Goal: Information Seeking & Learning: Learn about a topic

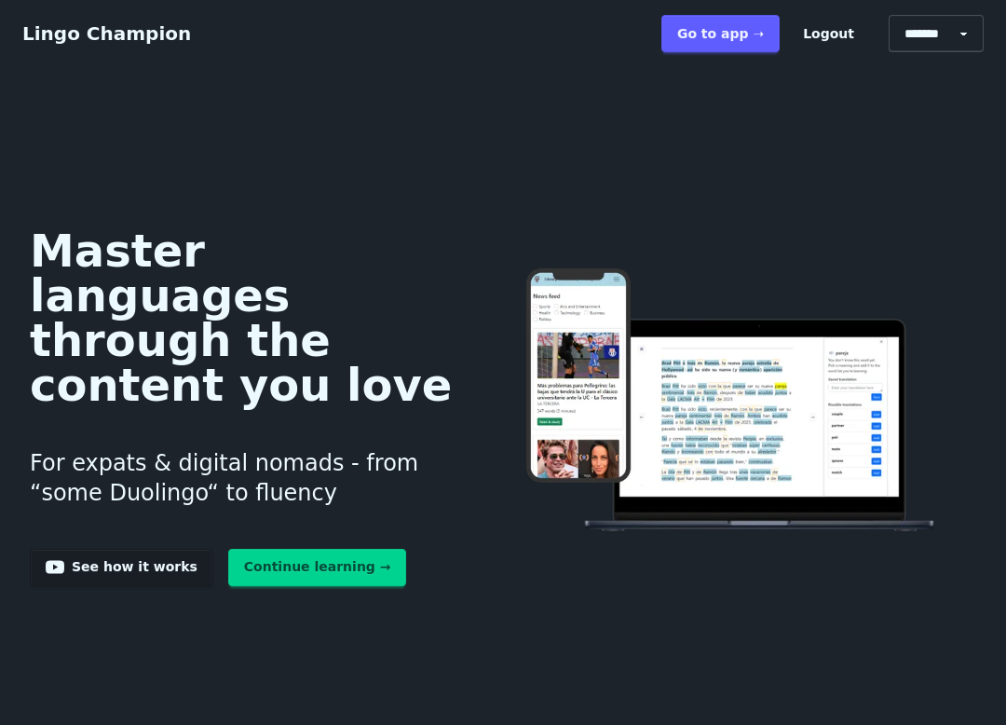
click at [742, 39] on link "Go to app ➝" at bounding box center [720, 33] width 118 height 37
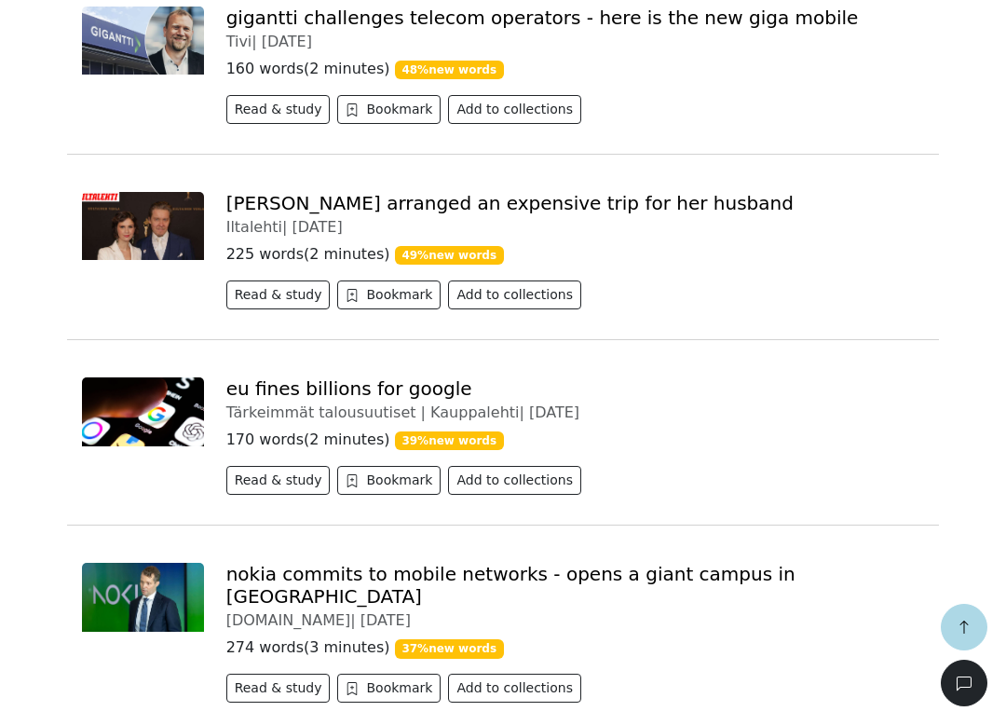
scroll to position [591, 0]
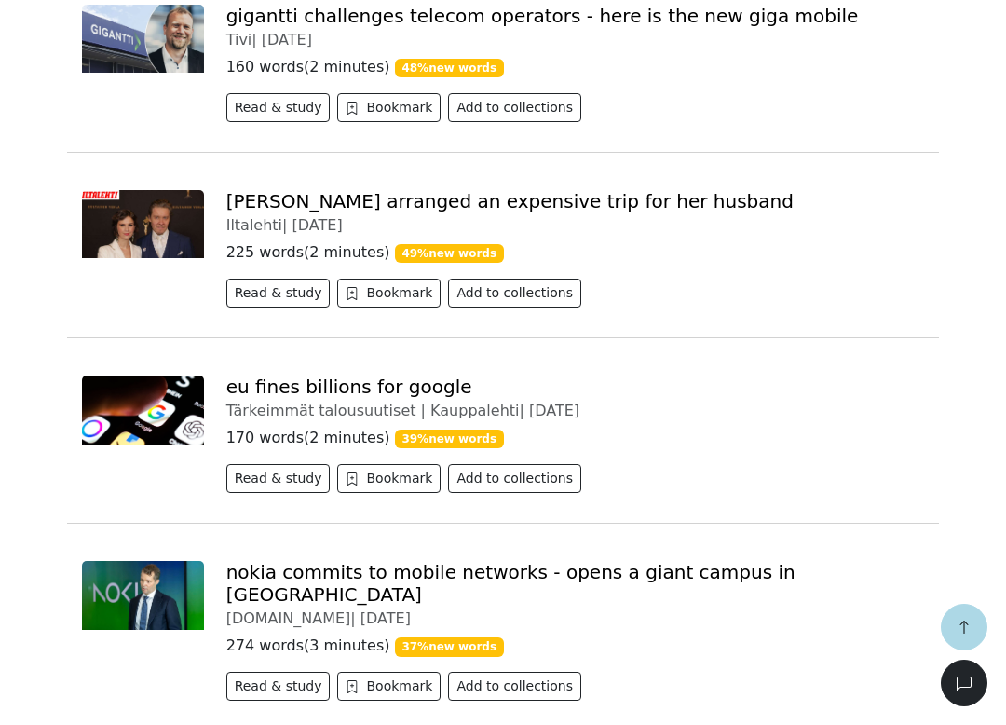
click at [664, 195] on div "[PERSON_NAME] arranged an expensive trip for her husband" at bounding box center [575, 201] width 698 height 22
click at [660, 206] on div "[PERSON_NAME] järjesti aviomiehelleen kalliin matkan" at bounding box center [575, 201] width 698 height 22
click at [486, 205] on link "[PERSON_NAME] järjesti aviomiehelleen kalliin matkan" at bounding box center [480, 201] width 508 height 22
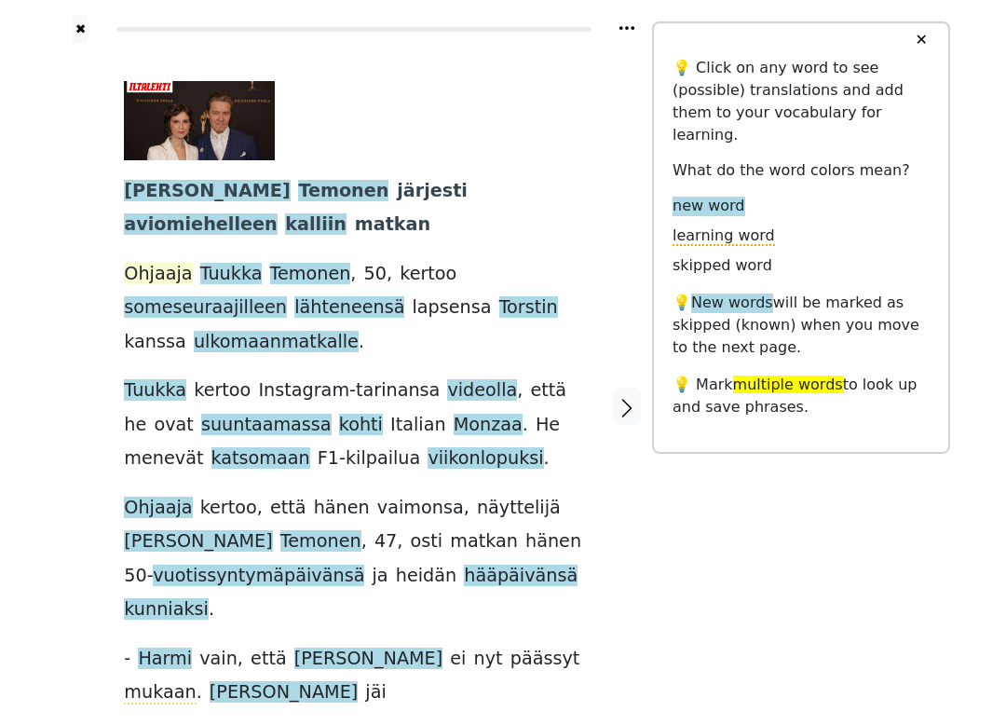
click at [152, 263] on span "Ohjaaja" at bounding box center [158, 274] width 68 height 23
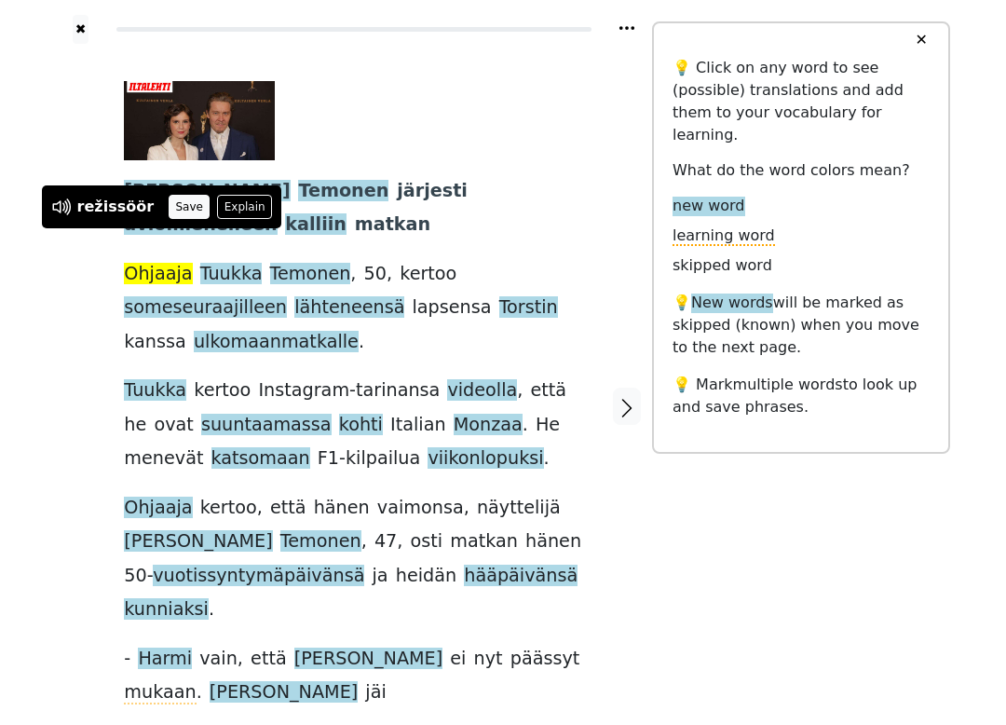
click at [183, 206] on button "Save" at bounding box center [189, 207] width 41 height 24
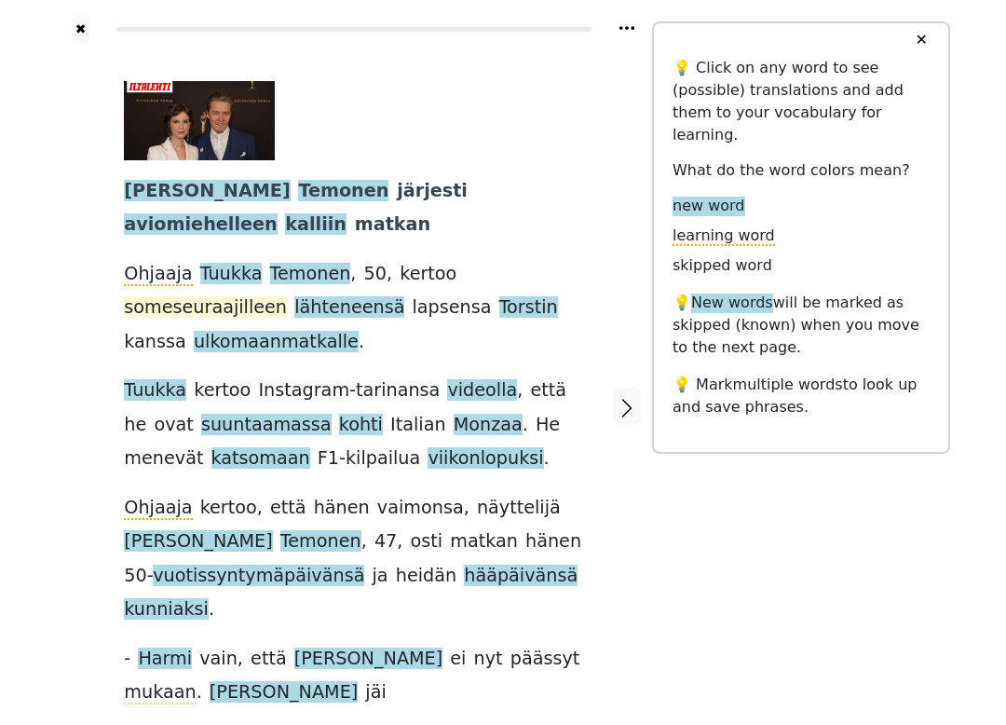
click at [287, 296] on span "someseuraajilleen" at bounding box center [205, 307] width 163 height 23
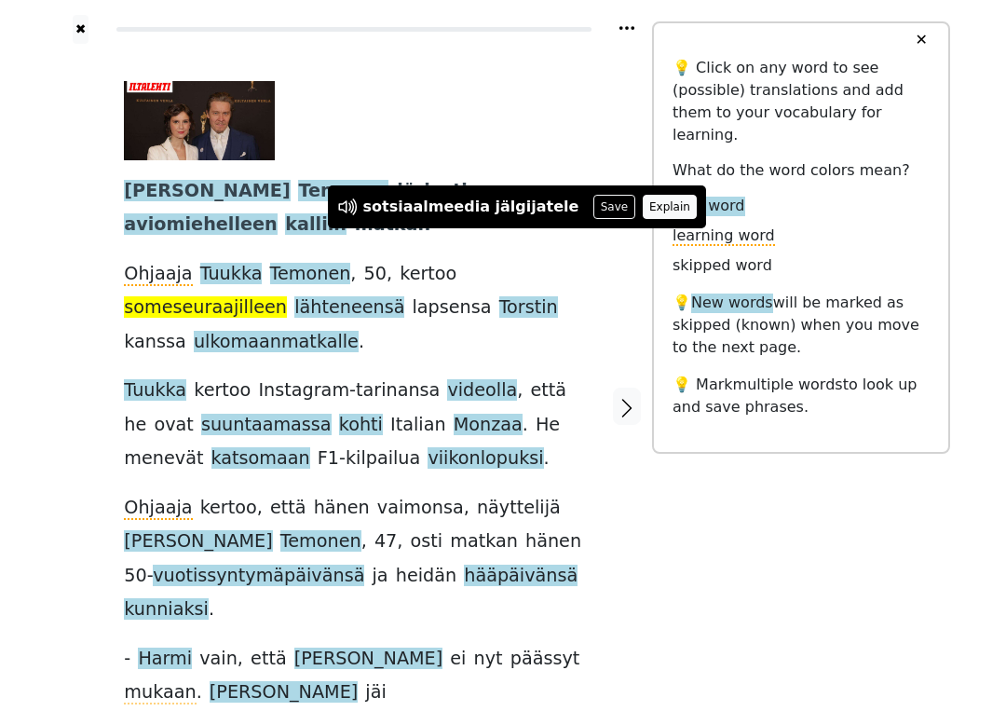
click at [643, 198] on button "Explain" at bounding box center [670, 207] width 55 height 24
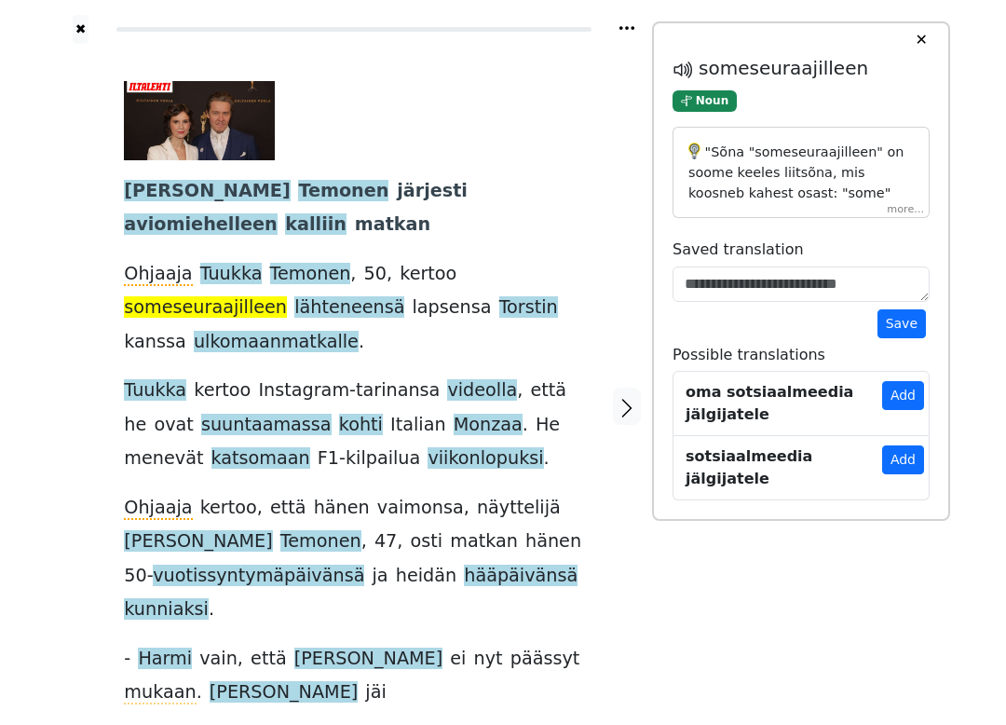
click at [896, 198] on p ""Sõna "someseuraajilleen" on soome keeles liitsõna, mis koosneb kahest osast: "…" at bounding box center [800, 334] width 225 height 384
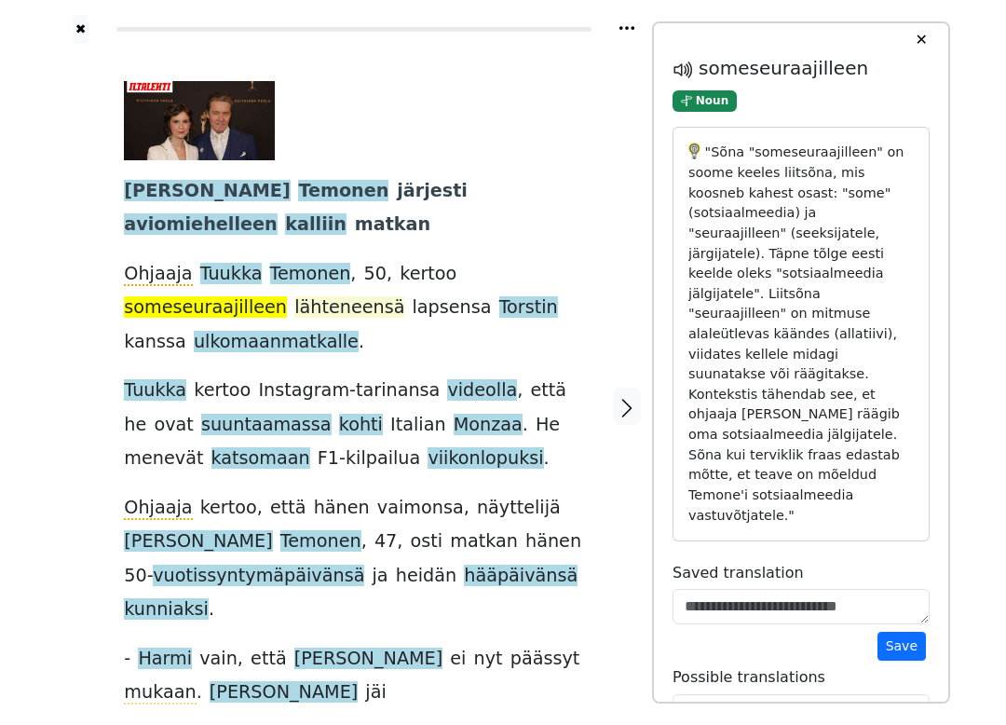
click at [294, 296] on span "lähteneensä" at bounding box center [349, 307] width 110 height 23
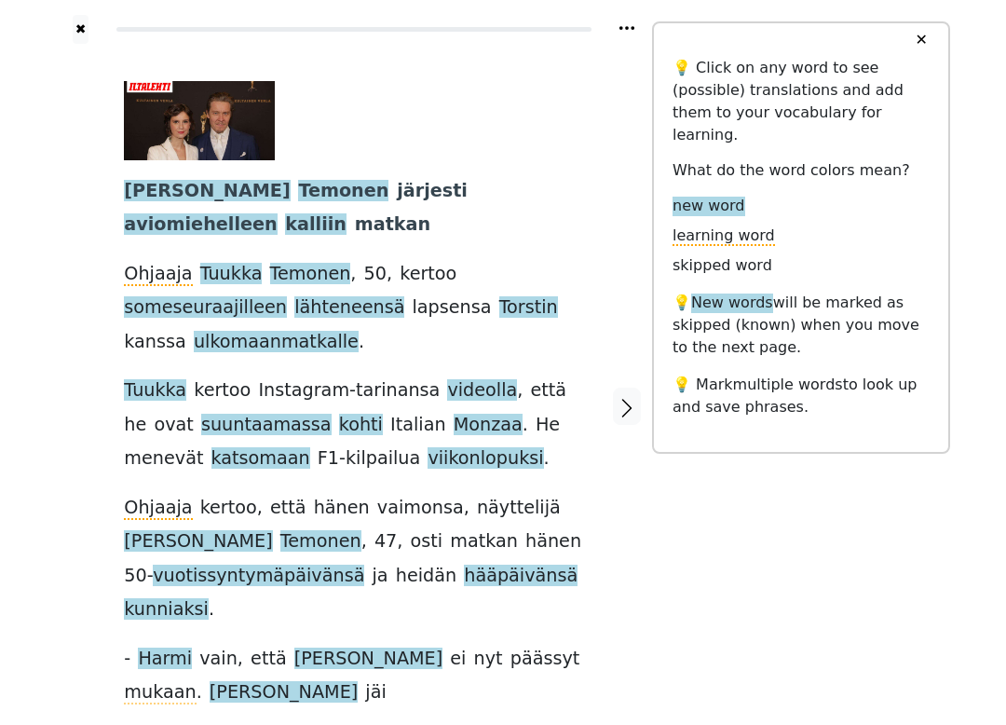
click at [644, 446] on div at bounding box center [627, 406] width 49 height 725
click at [469, 564] on span "hääpäivänsä" at bounding box center [521, 575] width 114 height 23
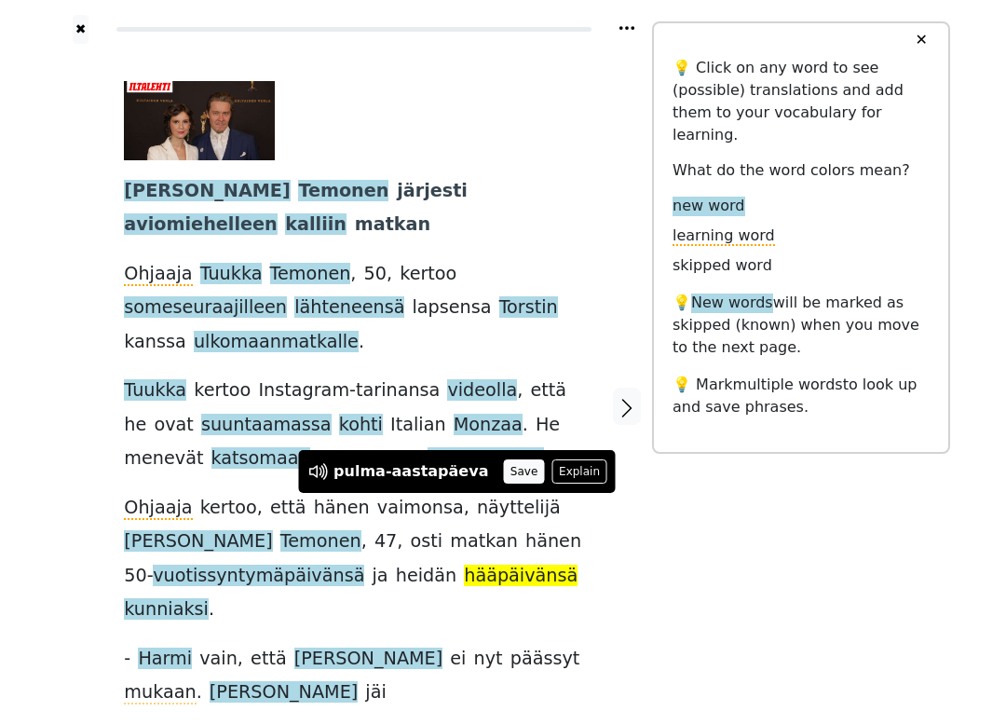
click at [503, 468] on button "Save" at bounding box center [523, 471] width 41 height 24
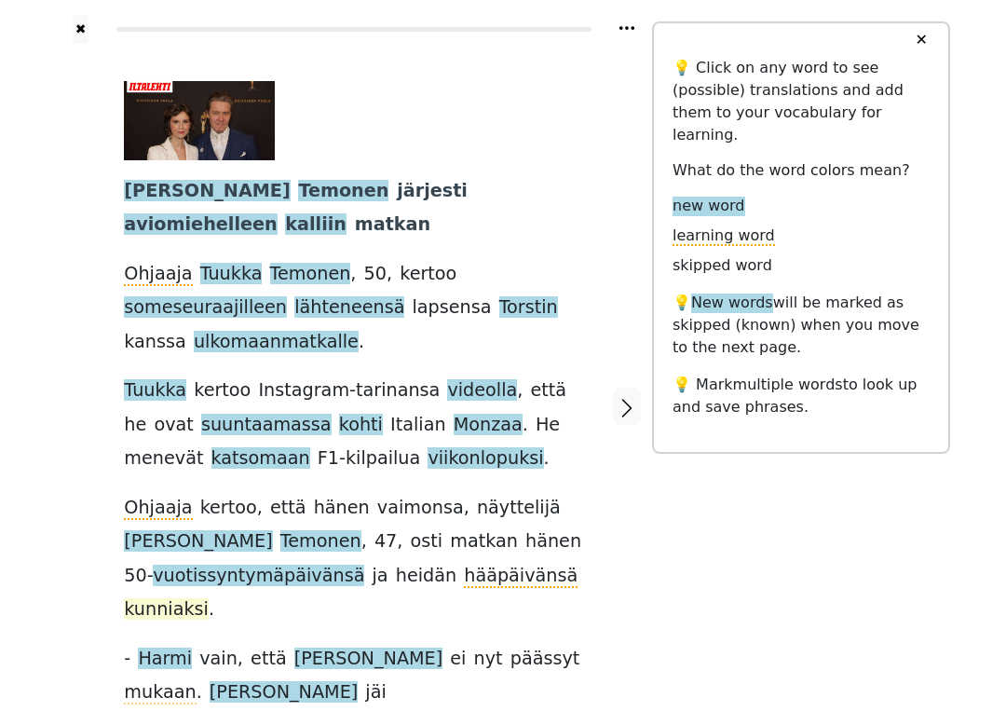
click at [209, 598] on span "kunniaksi" at bounding box center [166, 609] width 85 height 23
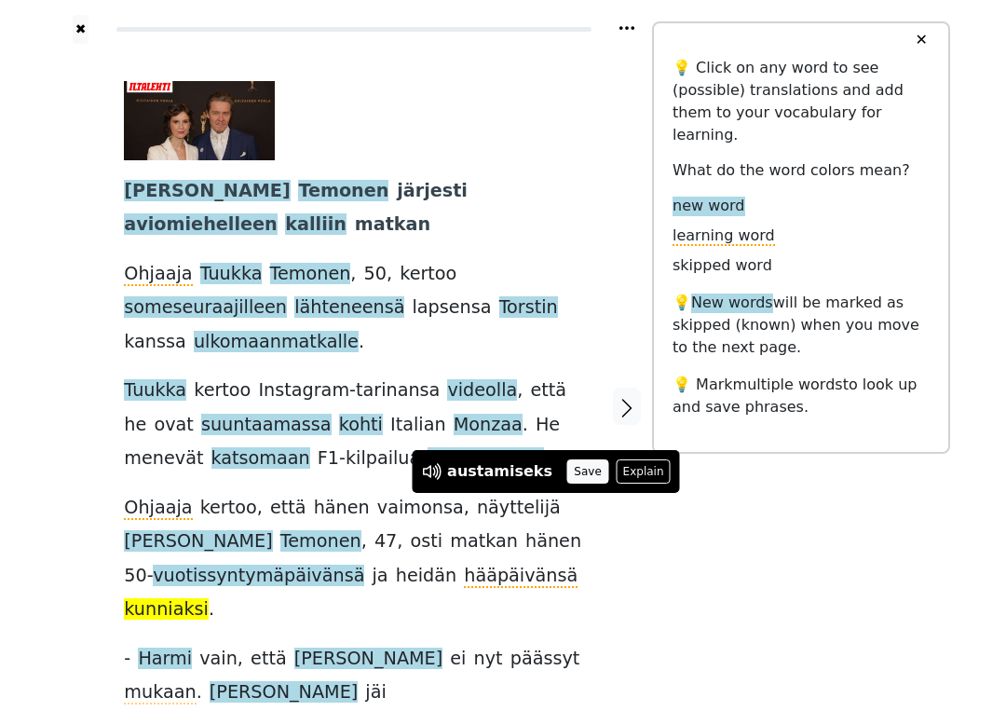
click at [567, 467] on button "Save" at bounding box center [587, 471] width 41 height 24
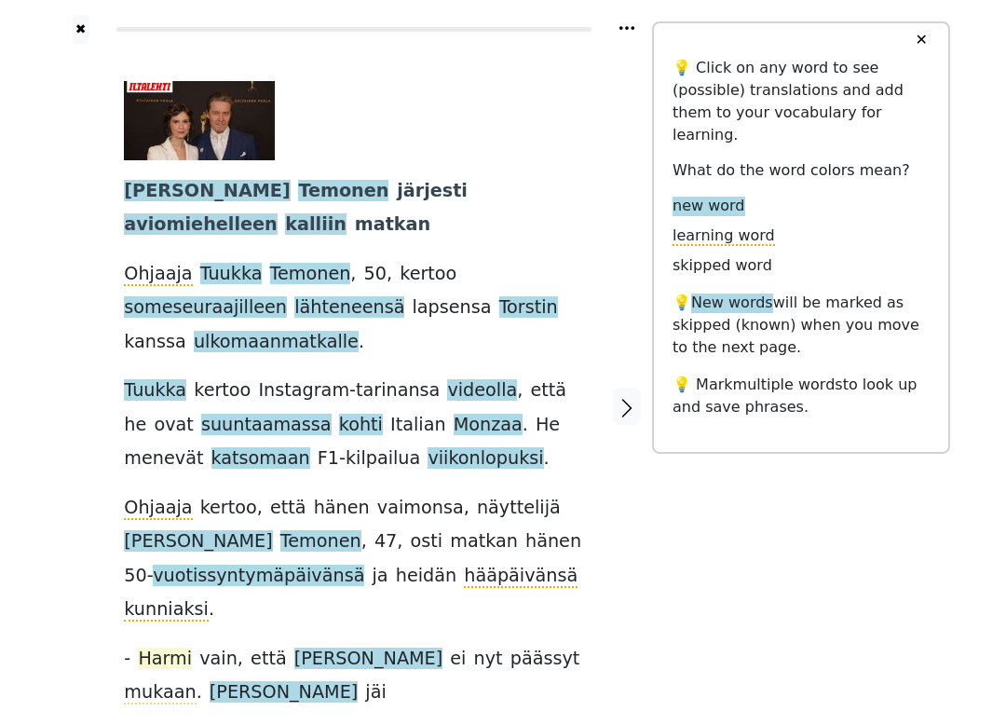
click at [153, 647] on span "Harmi" at bounding box center [165, 658] width 54 height 23
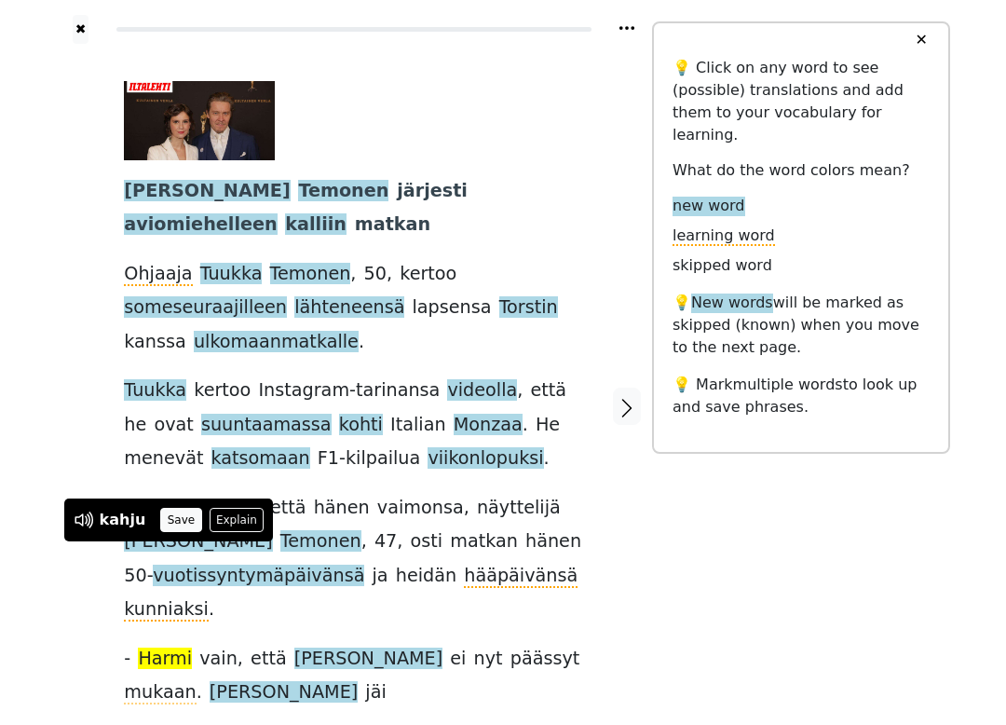
click at [173, 525] on button "Save" at bounding box center [180, 520] width 41 height 24
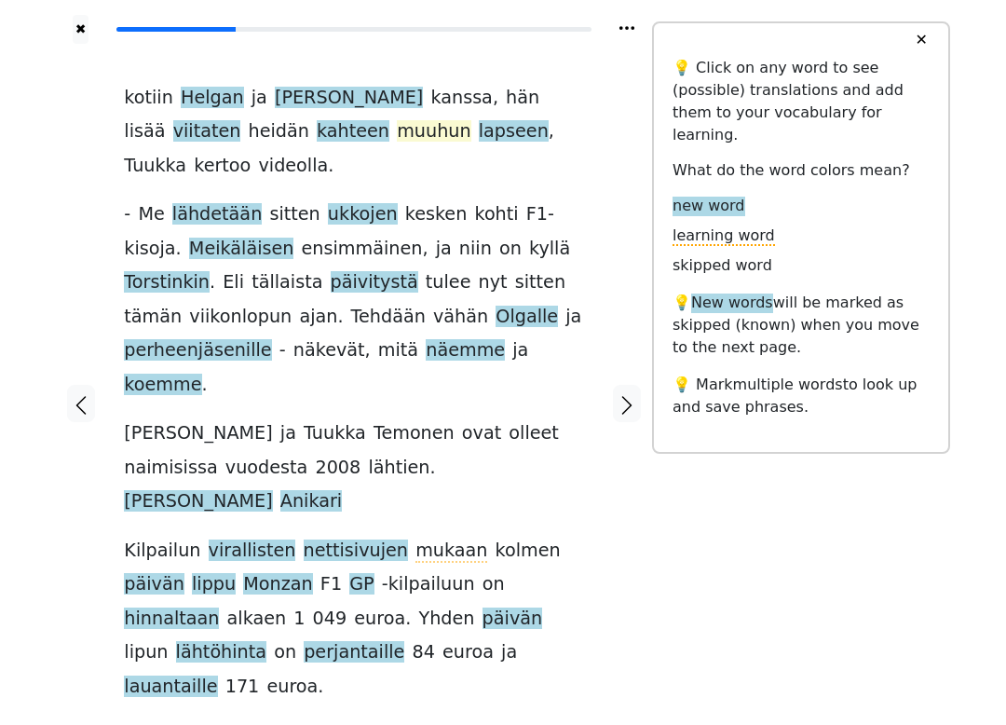
click at [397, 140] on span "muuhun" at bounding box center [434, 131] width 75 height 23
click at [621, 443] on div at bounding box center [627, 403] width 49 height 719
click at [333, 203] on span "ukkojen" at bounding box center [363, 214] width 70 height 23
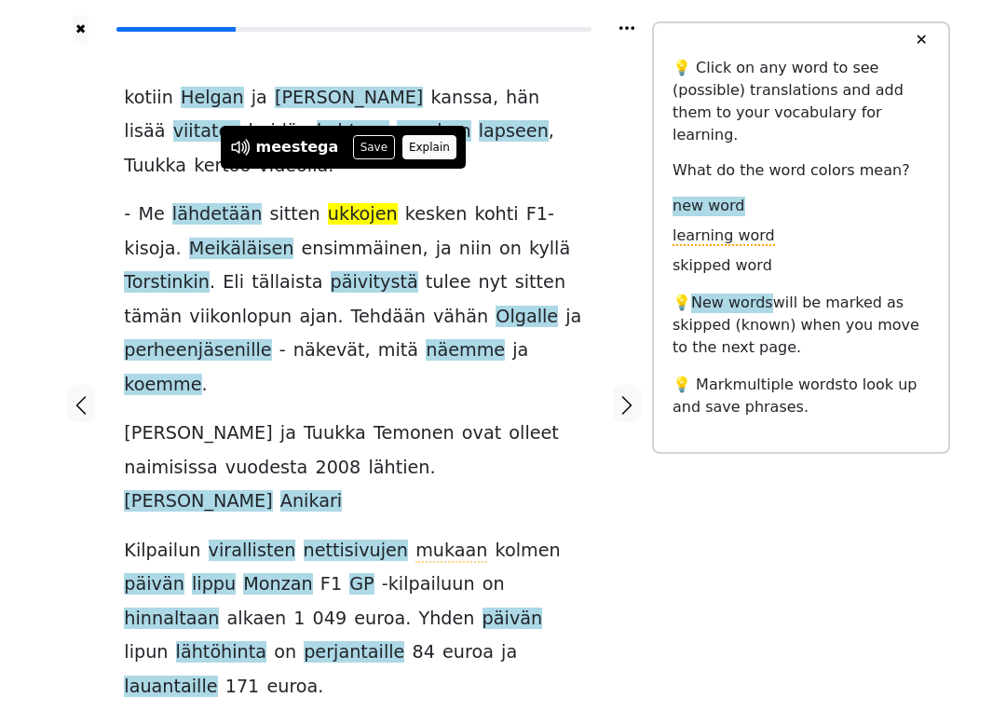
click at [419, 147] on button "Explain" at bounding box center [429, 147] width 55 height 24
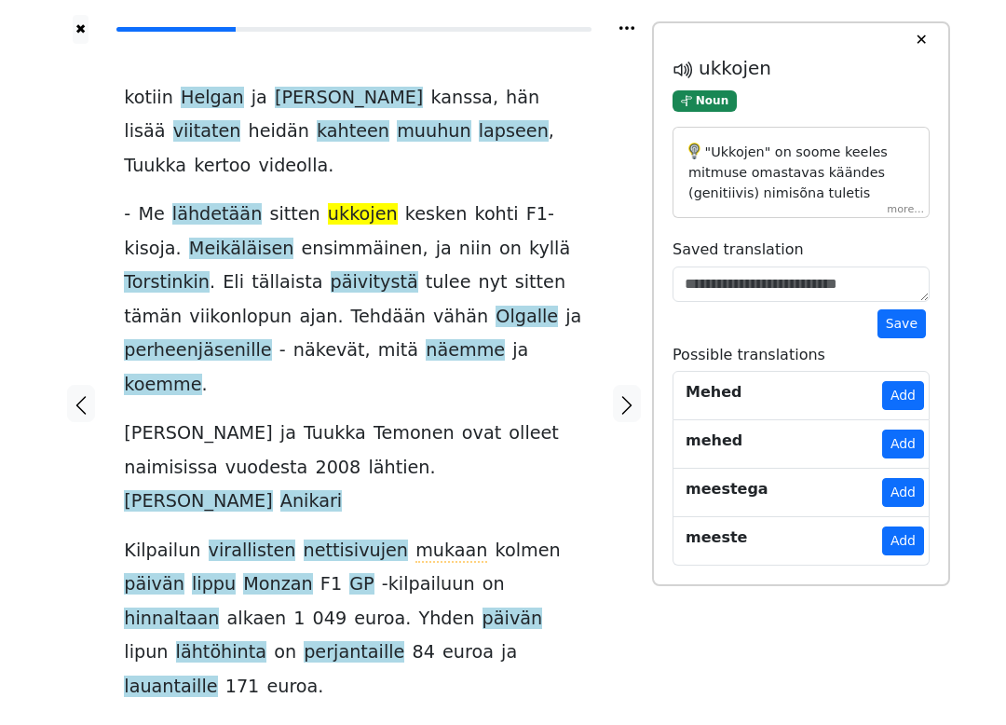
click at [906, 201] on p ""Ukkojen" on soome keeles mitmuse omastavas käändes (genitiivis) nimisõna tulet…" at bounding box center [800, 303] width 225 height 323
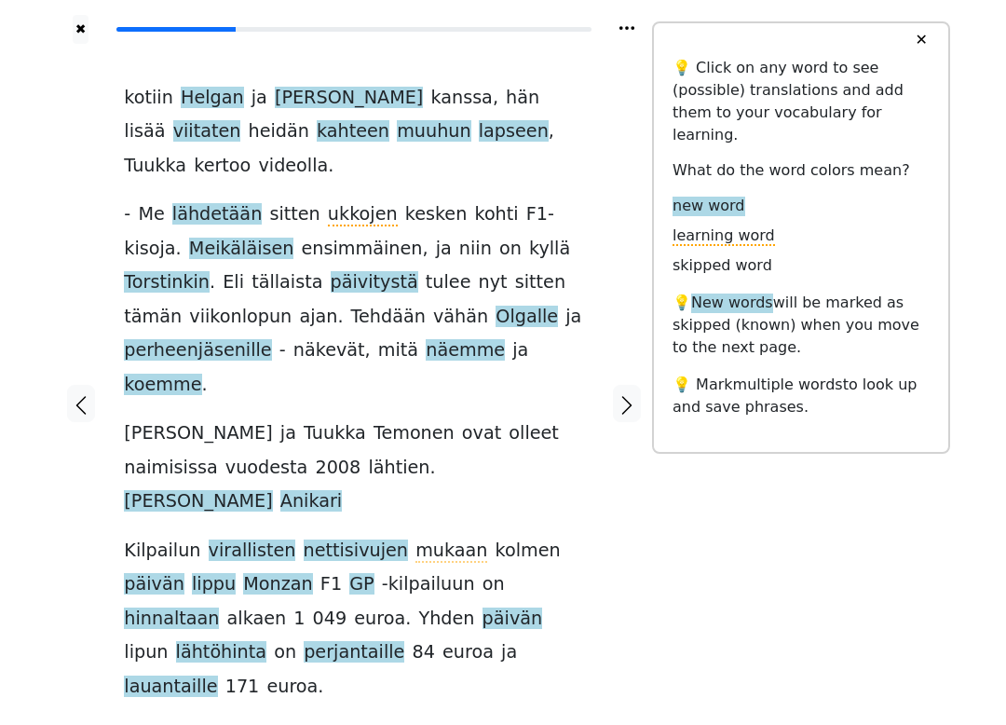
click at [902, 659] on div "✖ kotiin [PERSON_NAME] ja [PERSON_NAME] kanssa , hän lisää viitaten heidän kaht…" at bounding box center [503, 415] width 894 height 830
click at [271, 339] on span "perheenjäsenille" at bounding box center [197, 350] width 147 height 23
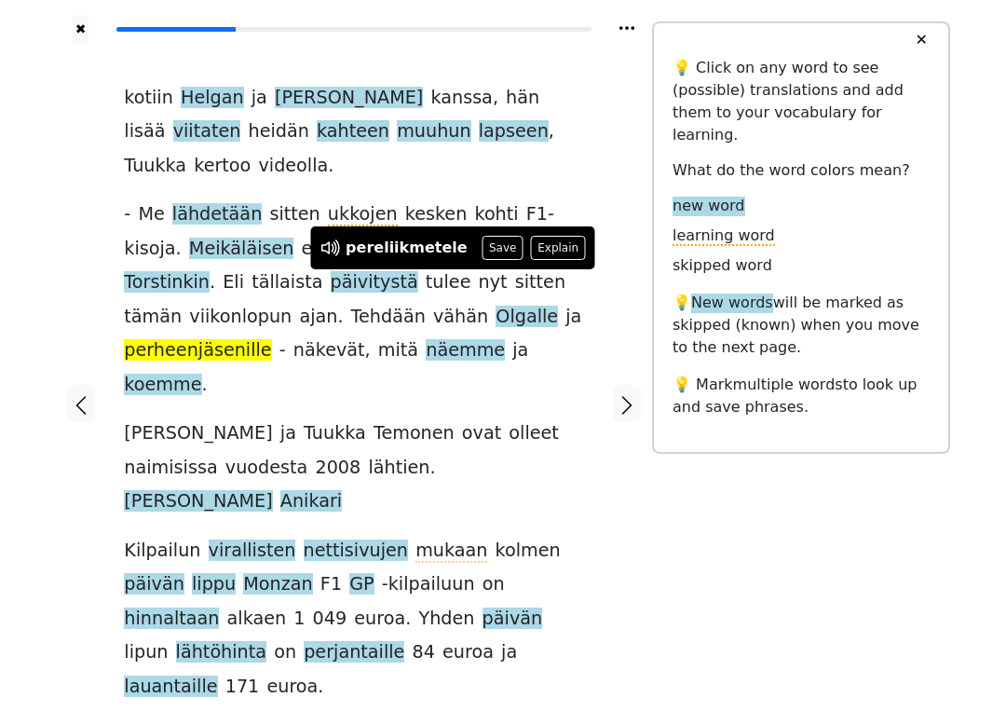
click at [561, 312] on div "kotiin [PERSON_NAME] ja [PERSON_NAME] kanssa , hän lisää viitaten heidän kahtee…" at bounding box center [353, 392] width 459 height 622
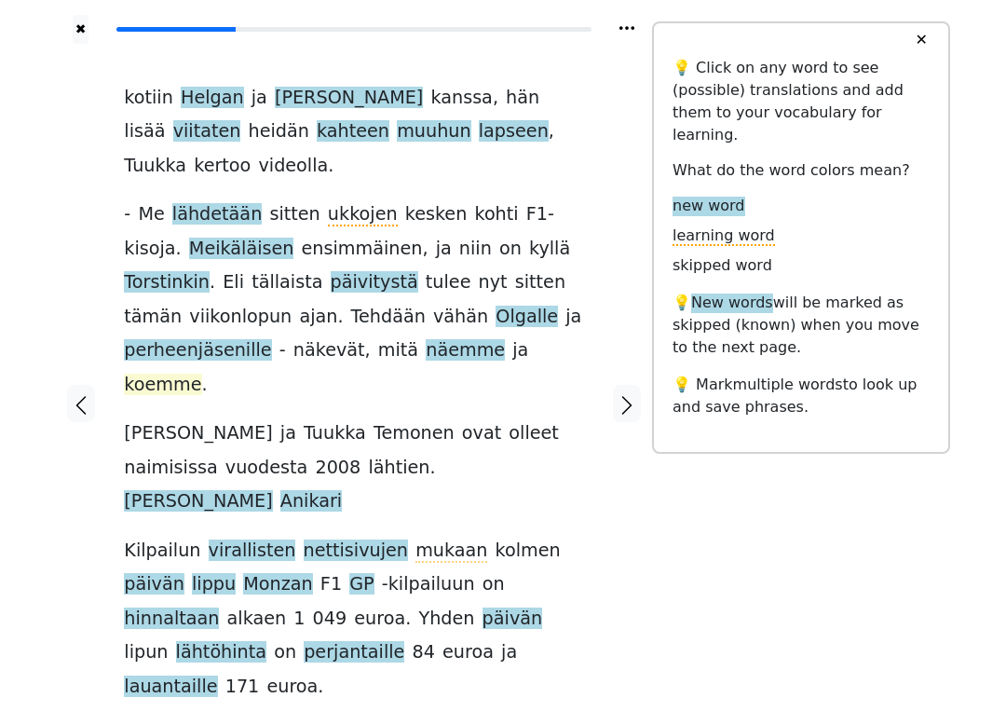
click at [201, 373] on span "koemme" at bounding box center [162, 384] width 77 height 23
click at [645, 459] on div at bounding box center [627, 403] width 49 height 719
click at [628, 394] on icon "button" at bounding box center [627, 405] width 22 height 22
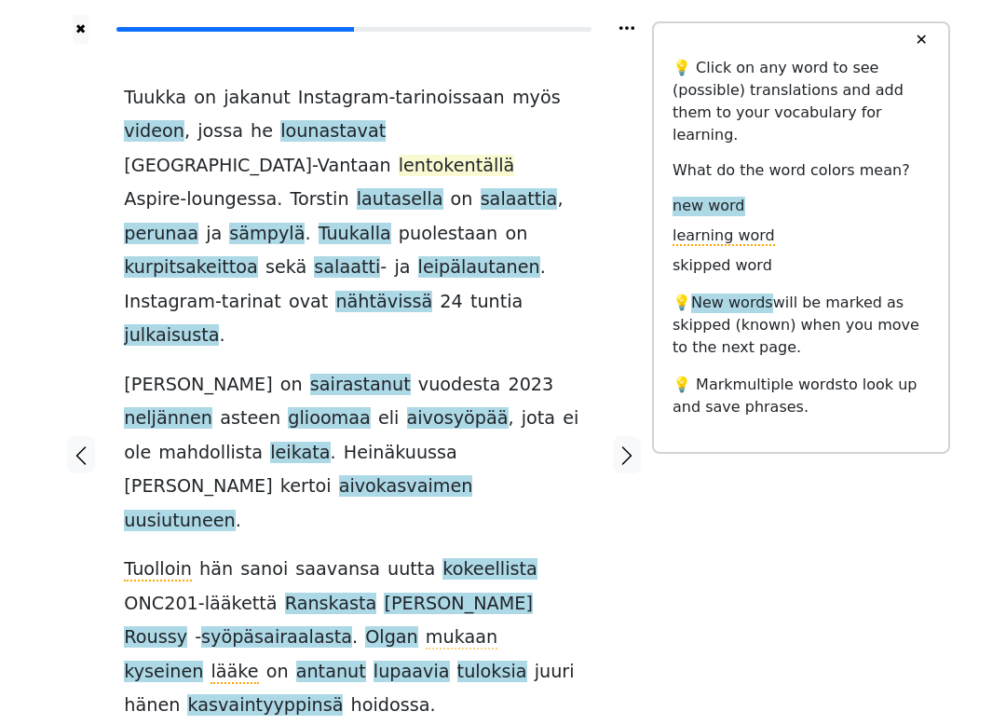
click at [500, 155] on span "lentokentällä" at bounding box center [457, 166] width 116 height 23
click at [576, 261] on div "Tuukka on jakanut Instagram-tarinoissaan myös videon , jossa he lounastavat [GE…" at bounding box center [353, 443] width 459 height 725
click at [370, 188] on span "lautasella" at bounding box center [400, 199] width 87 height 23
click at [568, 260] on div "Tuukka on jakanut Instagram-tarinoissaan myös videon , jossa he lounastavat [GE…" at bounding box center [353, 443] width 459 height 725
click at [229, 223] on span "sämpylä" at bounding box center [266, 234] width 75 height 23
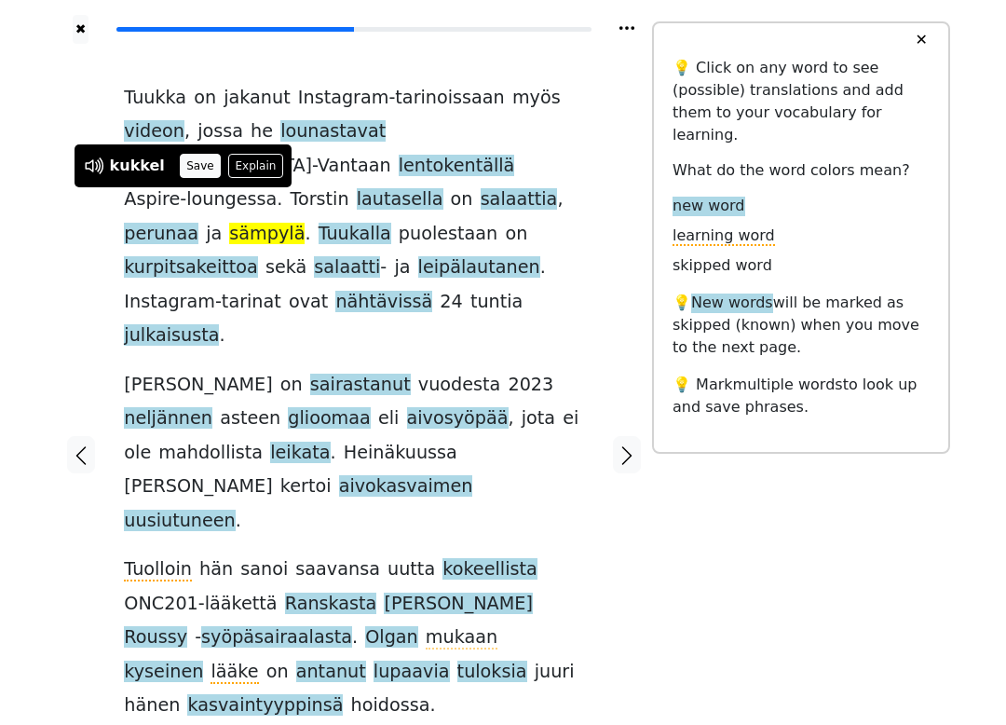
click at [189, 164] on button "Save" at bounding box center [200, 166] width 41 height 24
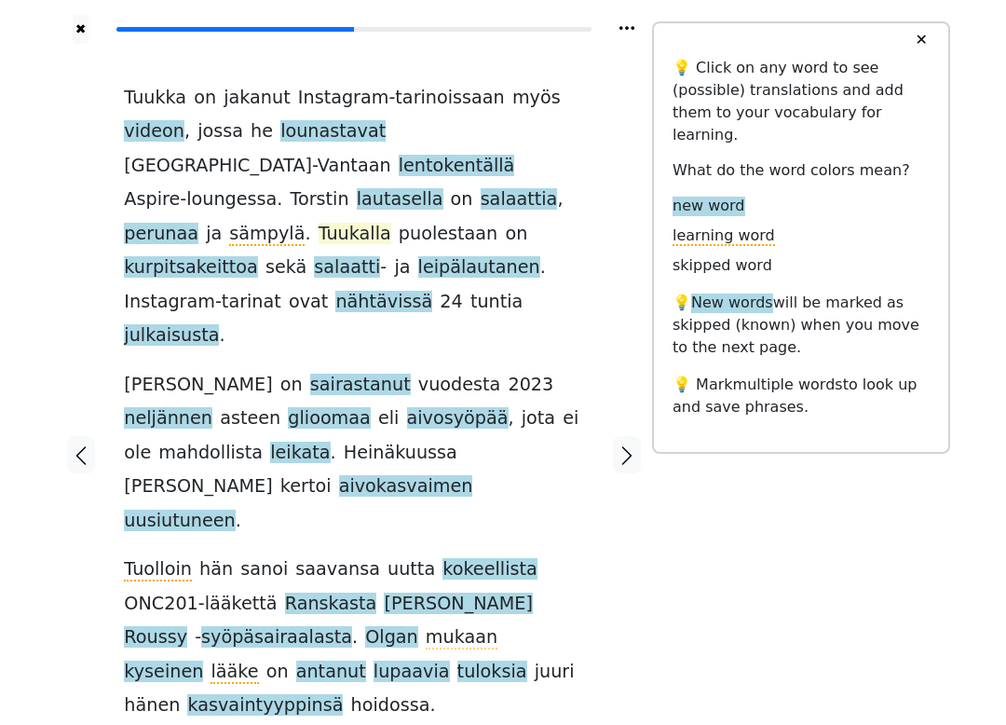
click at [319, 223] on span "Tuukalla" at bounding box center [355, 234] width 73 height 23
click at [549, 264] on div "Tuukka on jakanut Instagram-tarinoissaan myös videon , jossa he lounastavat [GE…" at bounding box center [353, 443] width 459 height 725
click at [257, 256] on span "kurpitsakeittoa" at bounding box center [190, 267] width 133 height 23
click at [552, 259] on div "Tuukka on jakanut Instagram-tarinoissaan myös videon , jossa he lounastavat [GE…" at bounding box center [353, 443] width 459 height 725
click at [310, 373] on span "sairastanut" at bounding box center [360, 384] width 101 height 23
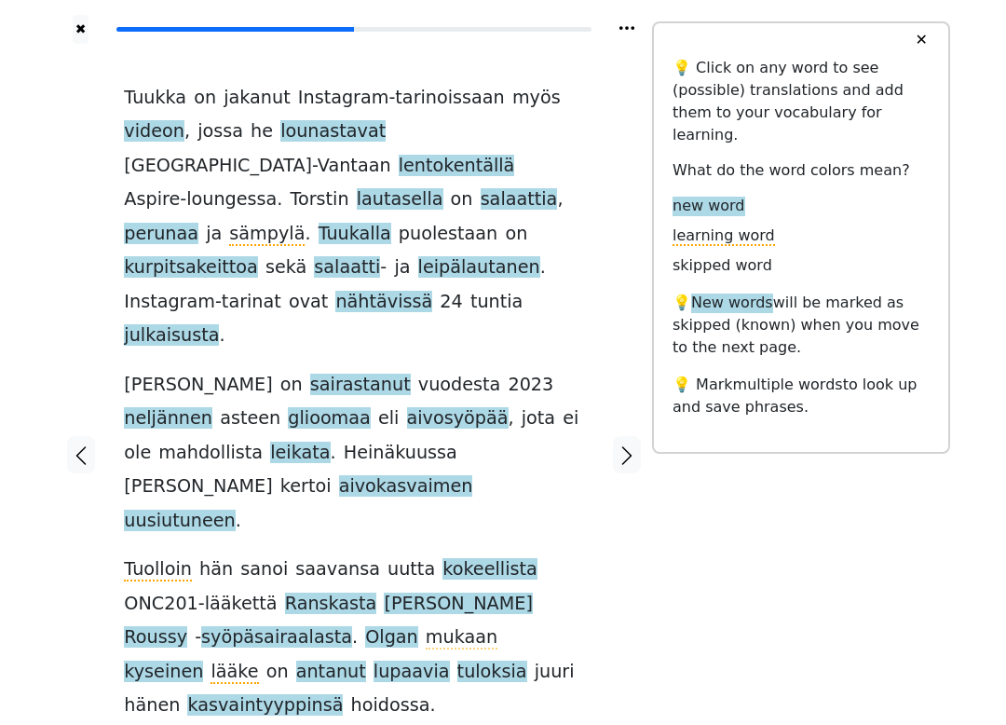
click at [596, 286] on div "Tuukka on jakanut Instagram-tarinoissaan myös videon , jossa he lounastavat [GE…" at bounding box center [353, 454] width 496 height 821
click at [407, 407] on span "aivosyöpää" at bounding box center [458, 418] width 102 height 23
click at [621, 476] on div at bounding box center [627, 454] width 49 height 821
click at [330, 441] on span "leikata" at bounding box center [300, 452] width 60 height 23
click at [608, 418] on div at bounding box center [627, 454] width 49 height 821
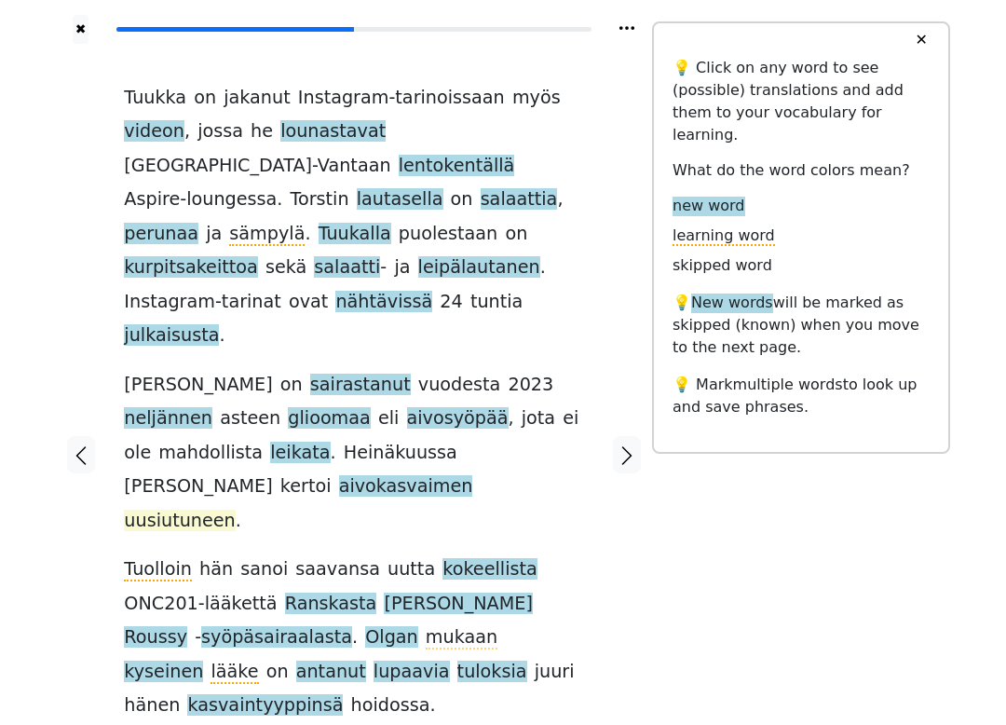
click at [235, 509] on span "uusiutuneen" at bounding box center [179, 520] width 111 height 23
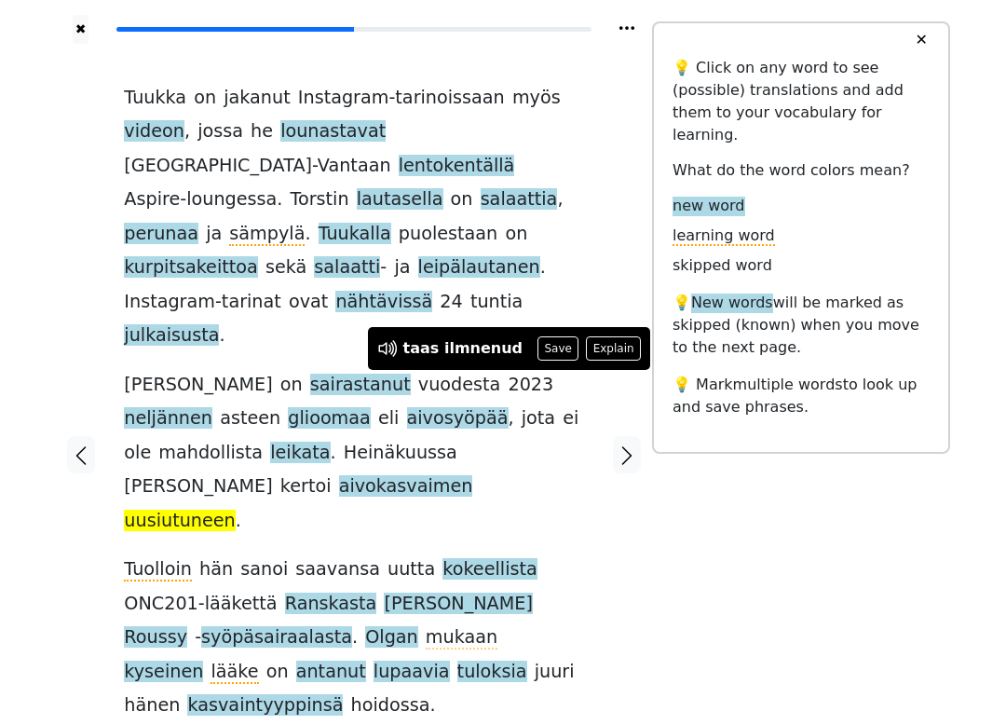
click at [597, 427] on div "Tuukka on jakanut Instagram-tarinoissaan myös videon , jossa he lounastavat [GE…" at bounding box center [353, 454] width 496 height 821
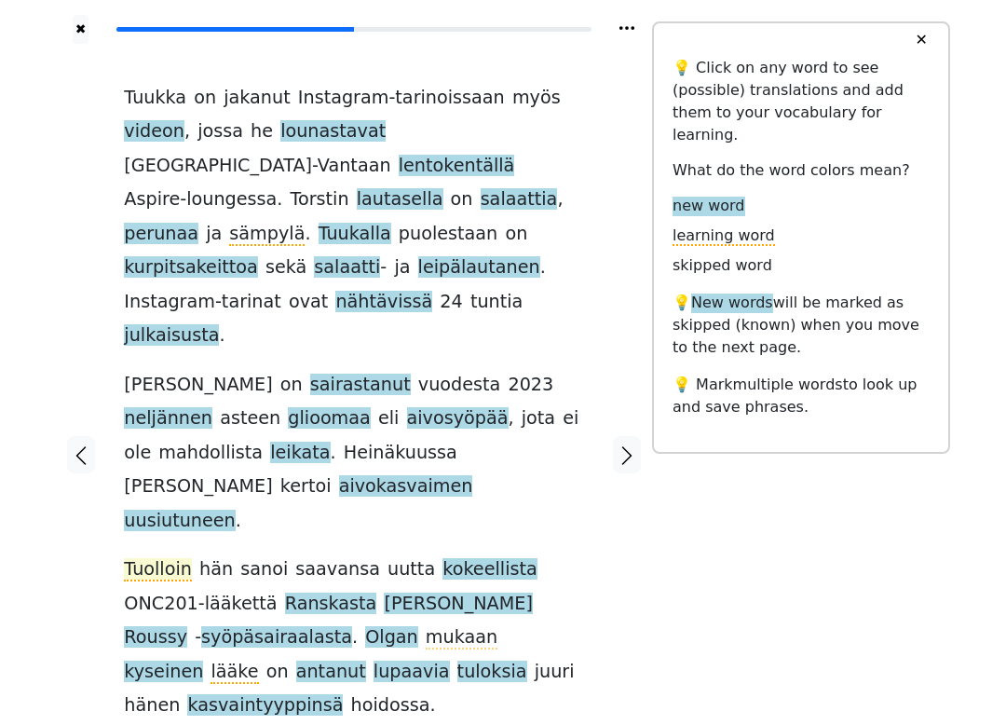
click at [175, 558] on span "Tuolloin" at bounding box center [158, 569] width 68 height 23
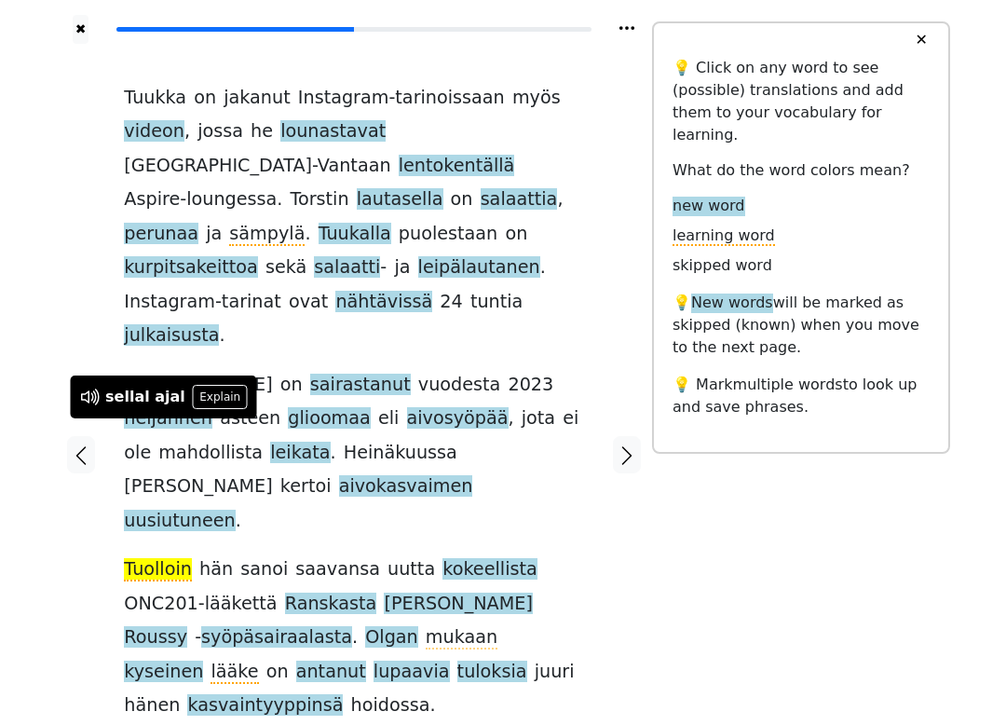
click at [706, 496] on div "✖ Tuukka on jakanut Instagram-tarinoissaan myös videon , jossa he lounastavat […" at bounding box center [503, 466] width 894 height 932
click at [352, 626] on span "syöpäsairaalasta" at bounding box center [276, 637] width 151 height 23
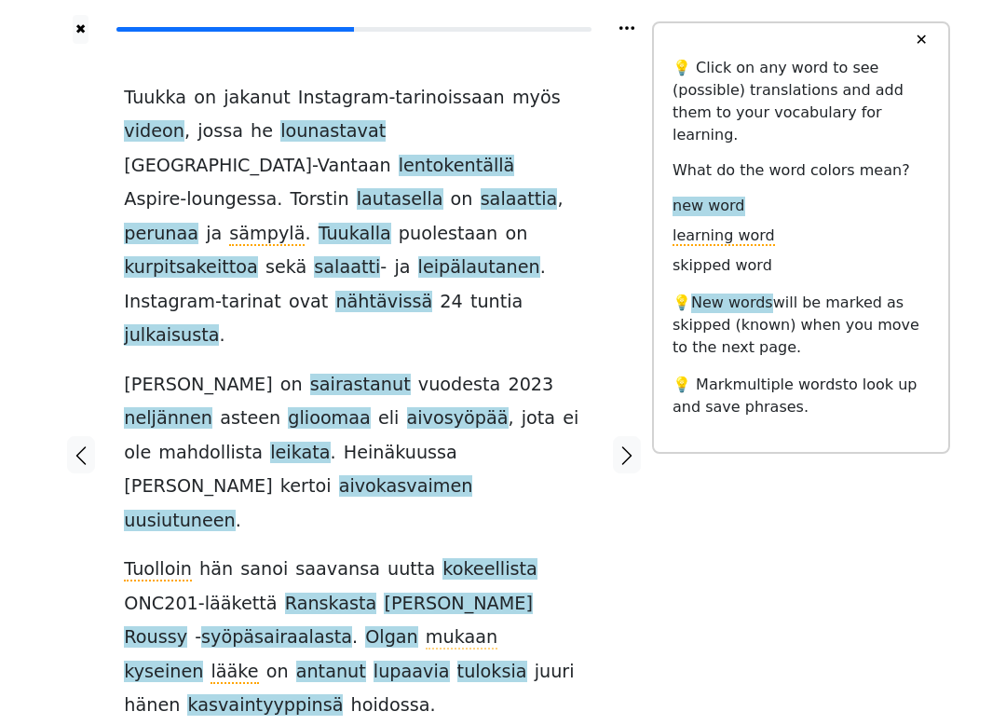
click at [596, 501] on div "Tuukka on jakanut Instagram-tarinoissaan myös videon , jossa he lounastavat [GE…" at bounding box center [353, 454] width 496 height 821
click at [258, 660] on span "lääke" at bounding box center [233, 671] width 47 height 23
click at [588, 532] on div "Tuukka on jakanut Instagram-tarinoissaan myös videon , jossa he lounastavat [GE…" at bounding box center [353, 454] width 496 height 821
click at [426, 626] on span "mukaan" at bounding box center [462, 637] width 72 height 23
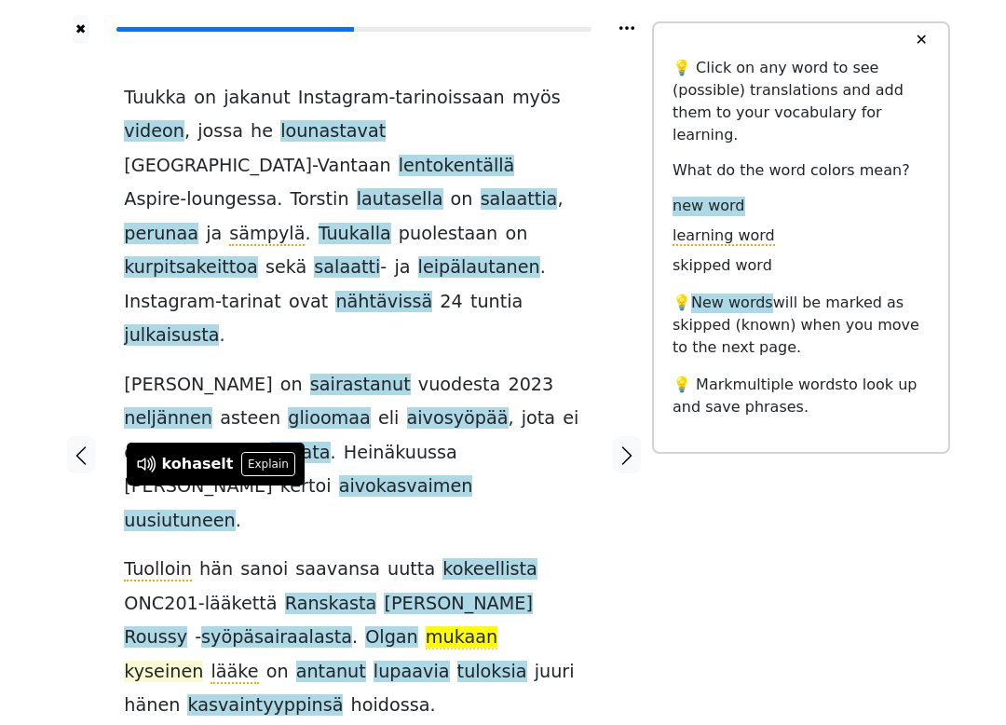
click at [203, 660] on span "kyseinen" at bounding box center [163, 671] width 79 height 23
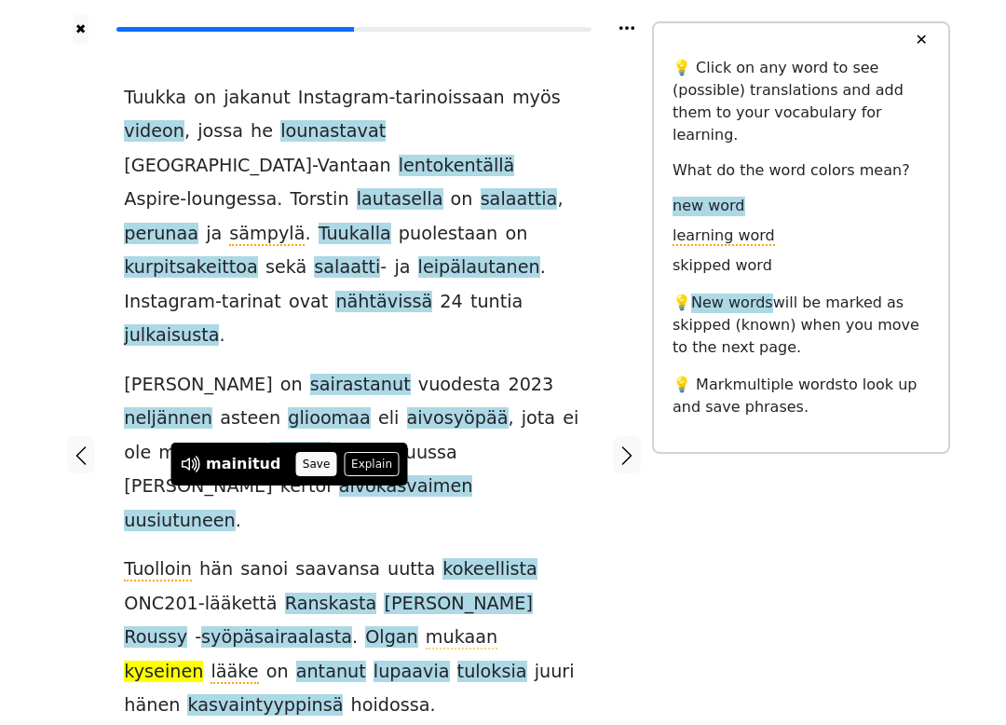
click at [305, 472] on button "Save" at bounding box center [315, 464] width 41 height 24
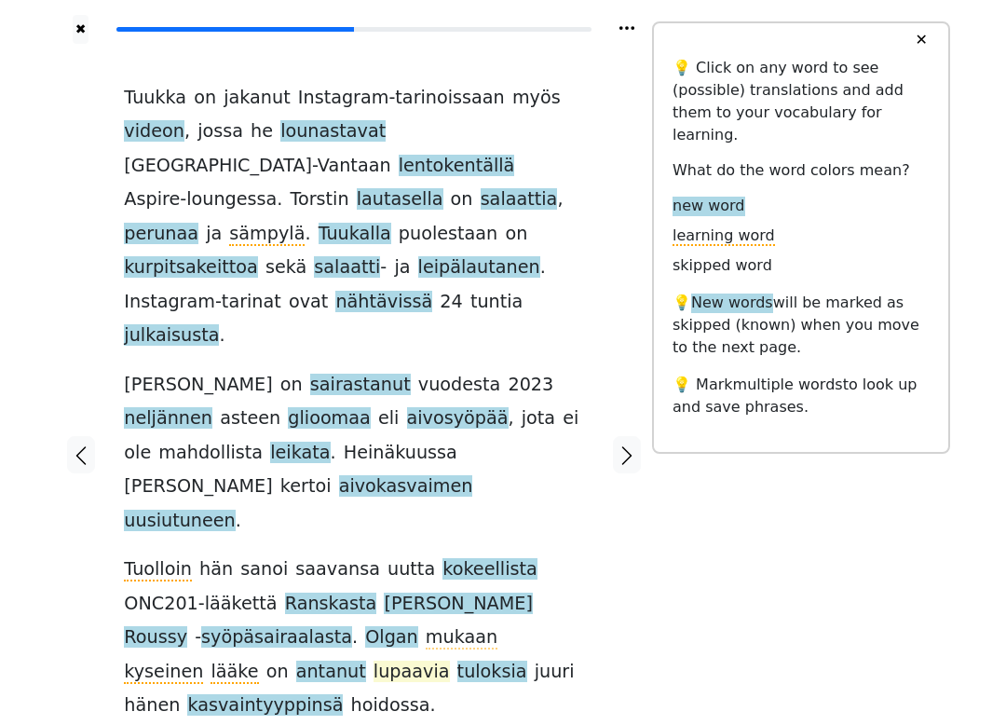
click at [450, 660] on span "lupaavia" at bounding box center [411, 671] width 76 height 23
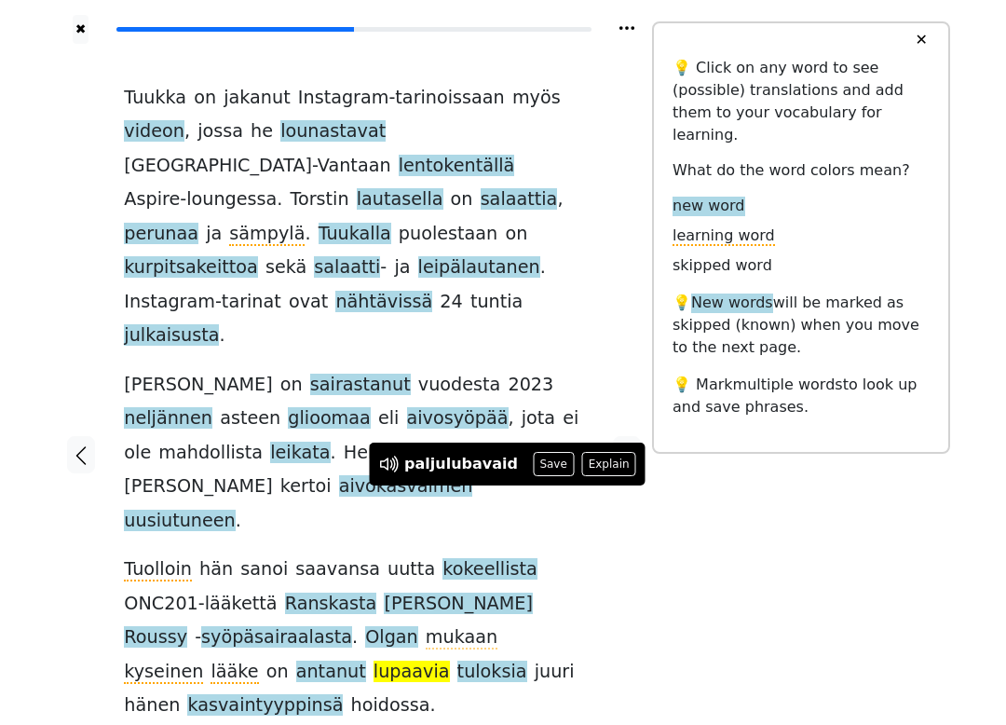
click at [589, 536] on div "Tuukka on jakanut Instagram-tarinoissaan myös videon , jossa he lounastavat [GE…" at bounding box center [353, 454] width 496 height 821
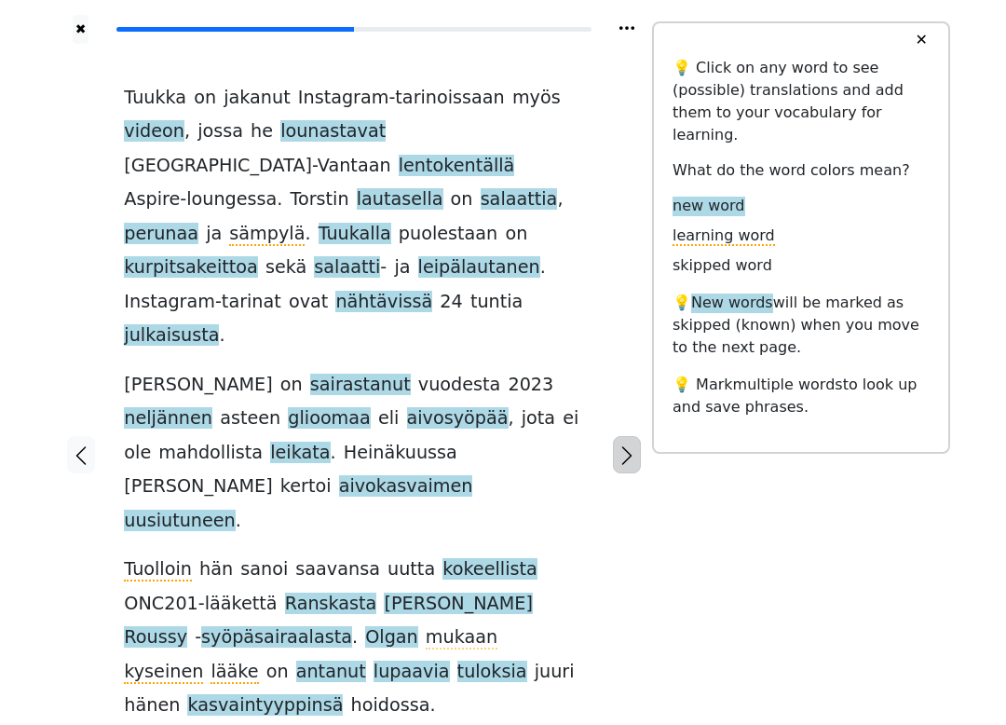
click at [619, 444] on icon "button" at bounding box center [627, 455] width 22 height 22
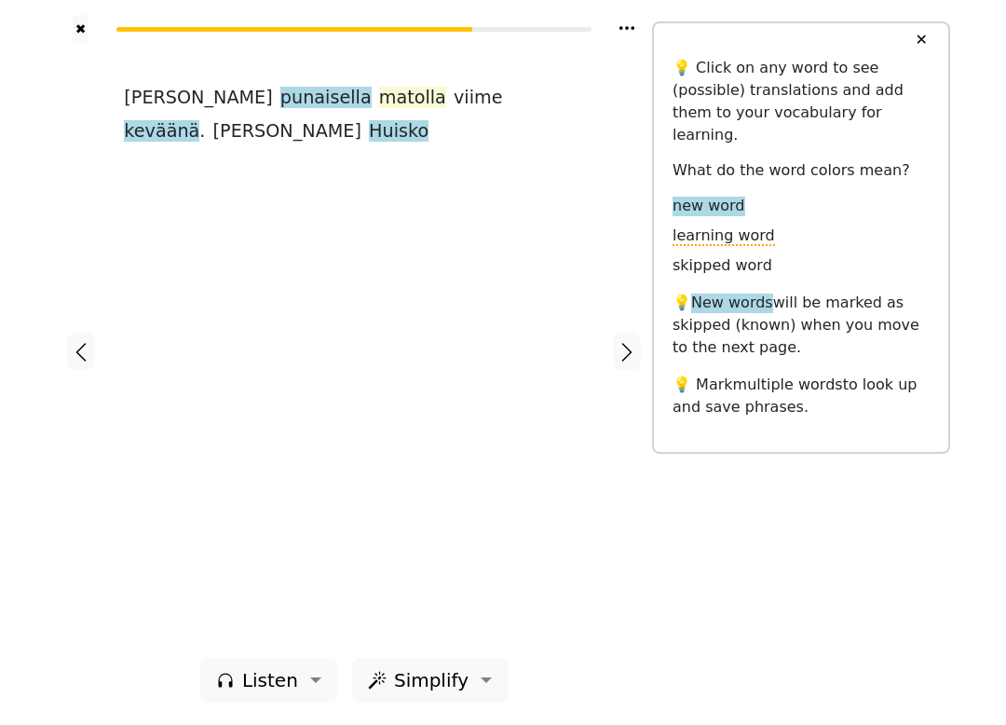
click at [379, 97] on span "matolla" at bounding box center [412, 98] width 67 height 23
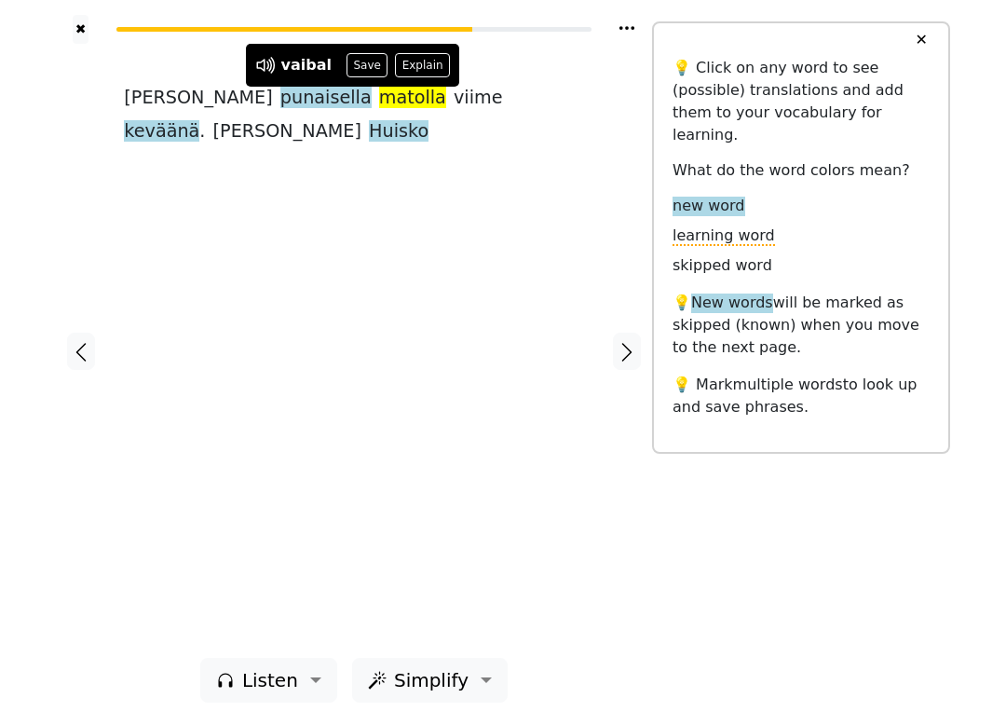
click at [520, 216] on div "Jussi-gaalan punaisella matolla viime keväänä . [PERSON_NAME]" at bounding box center [353, 351] width 496 height 614
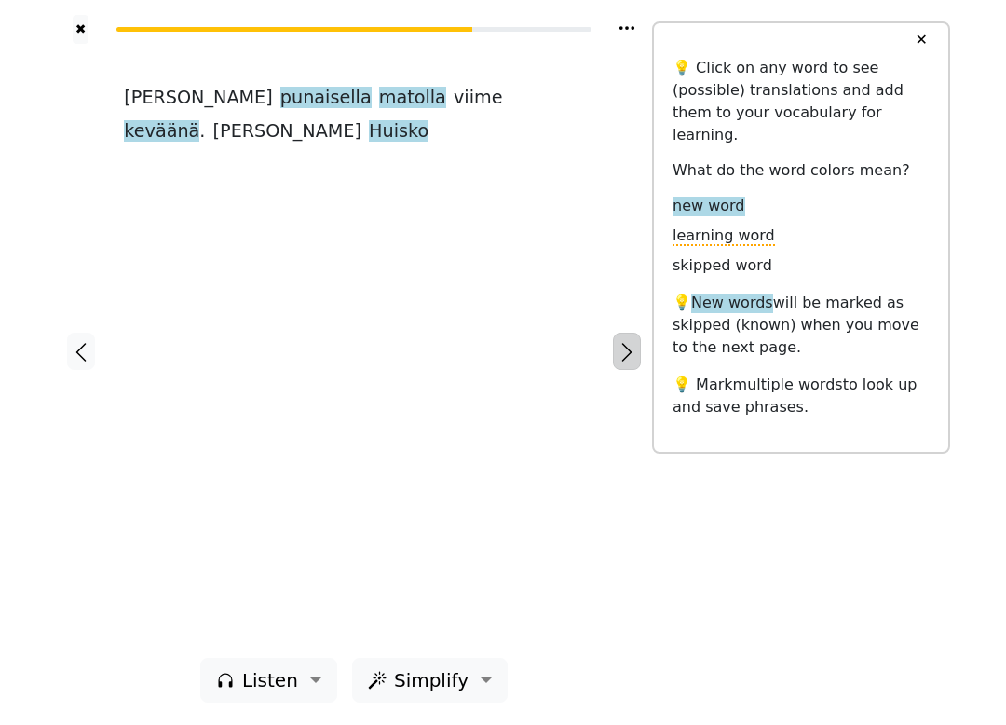
click at [630, 357] on icon "button" at bounding box center [627, 352] width 22 height 22
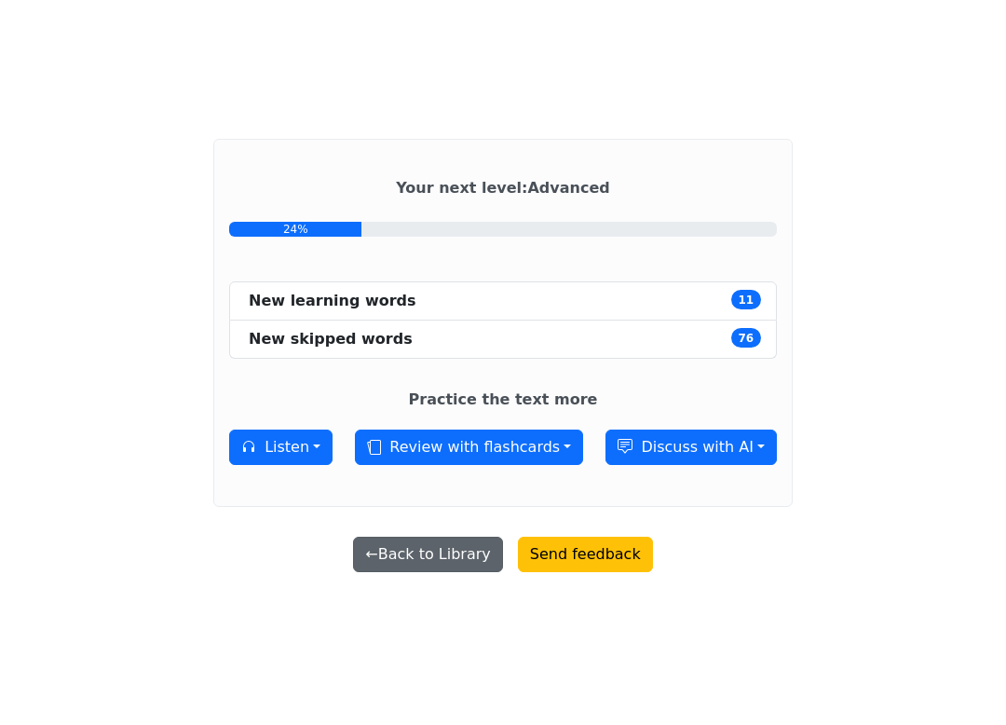
click at [406, 572] on button "← Back to Library" at bounding box center [427, 553] width 149 height 35
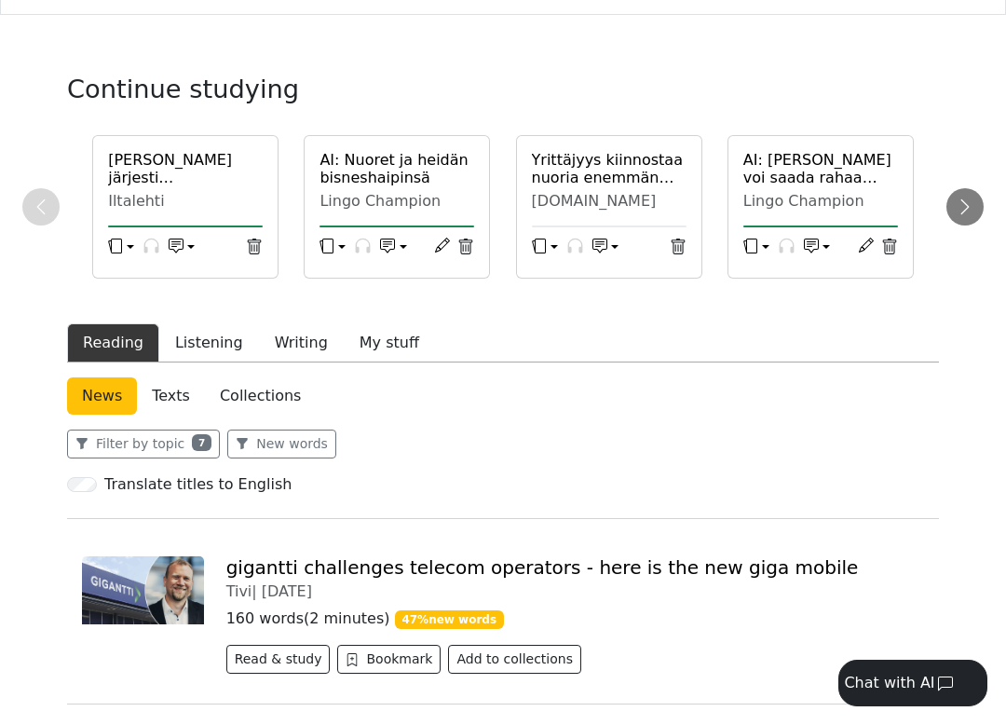
scroll to position [118, 0]
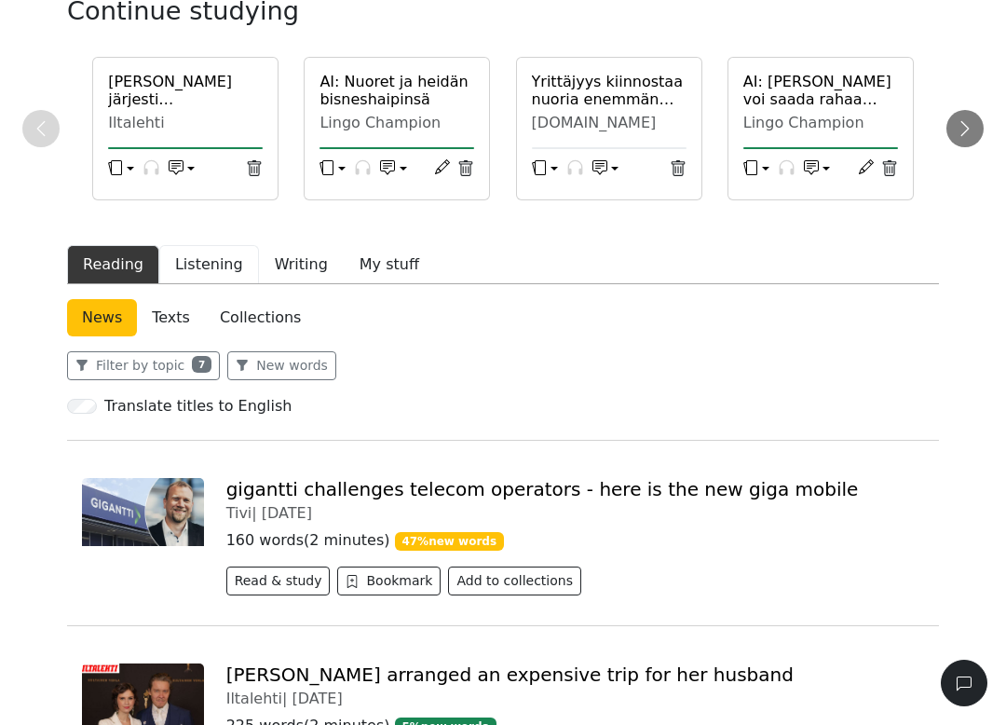
click at [192, 276] on button "Listening" at bounding box center [209, 264] width 100 height 39
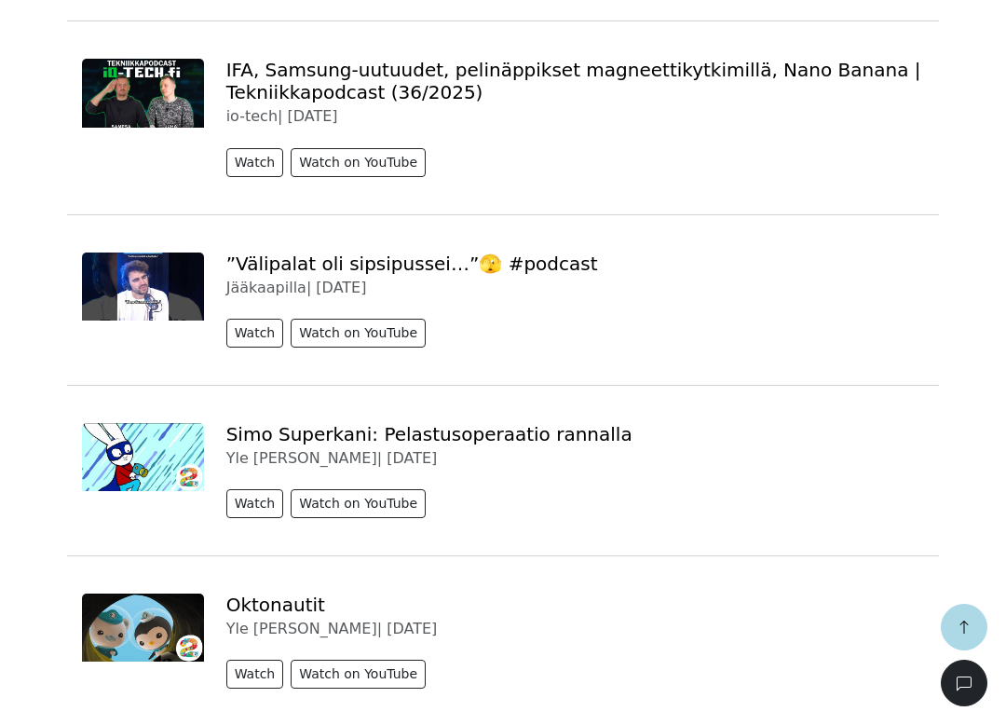
scroll to position [1970, 0]
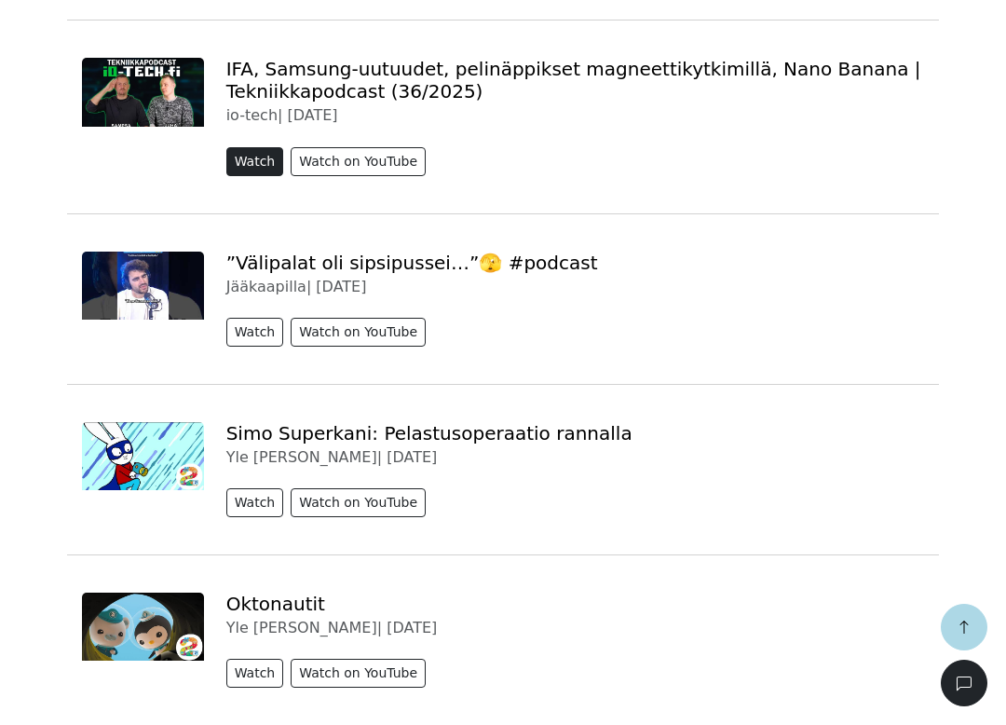
click at [246, 147] on button "Watch" at bounding box center [255, 161] width 58 height 29
